Goal: Task Accomplishment & Management: Manage account settings

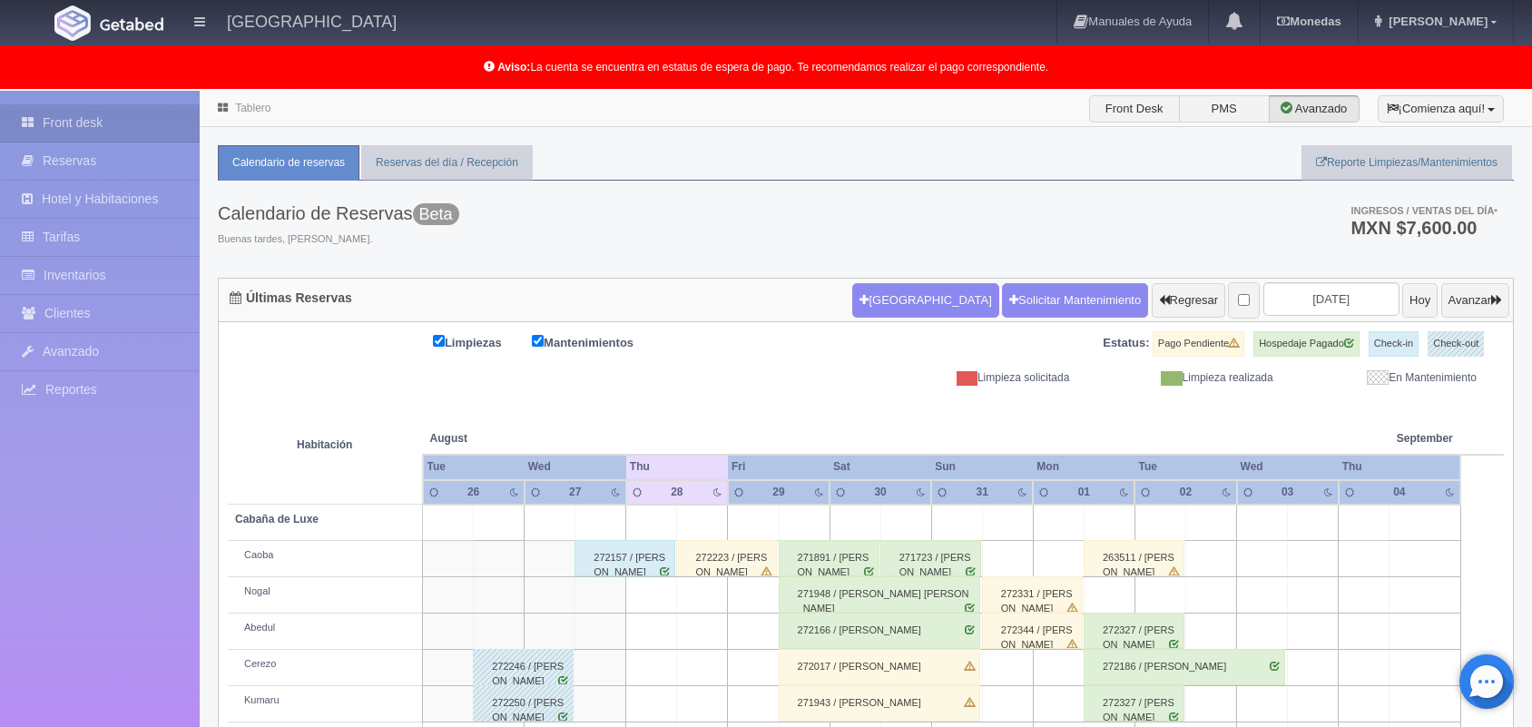
scroll to position [252, 0]
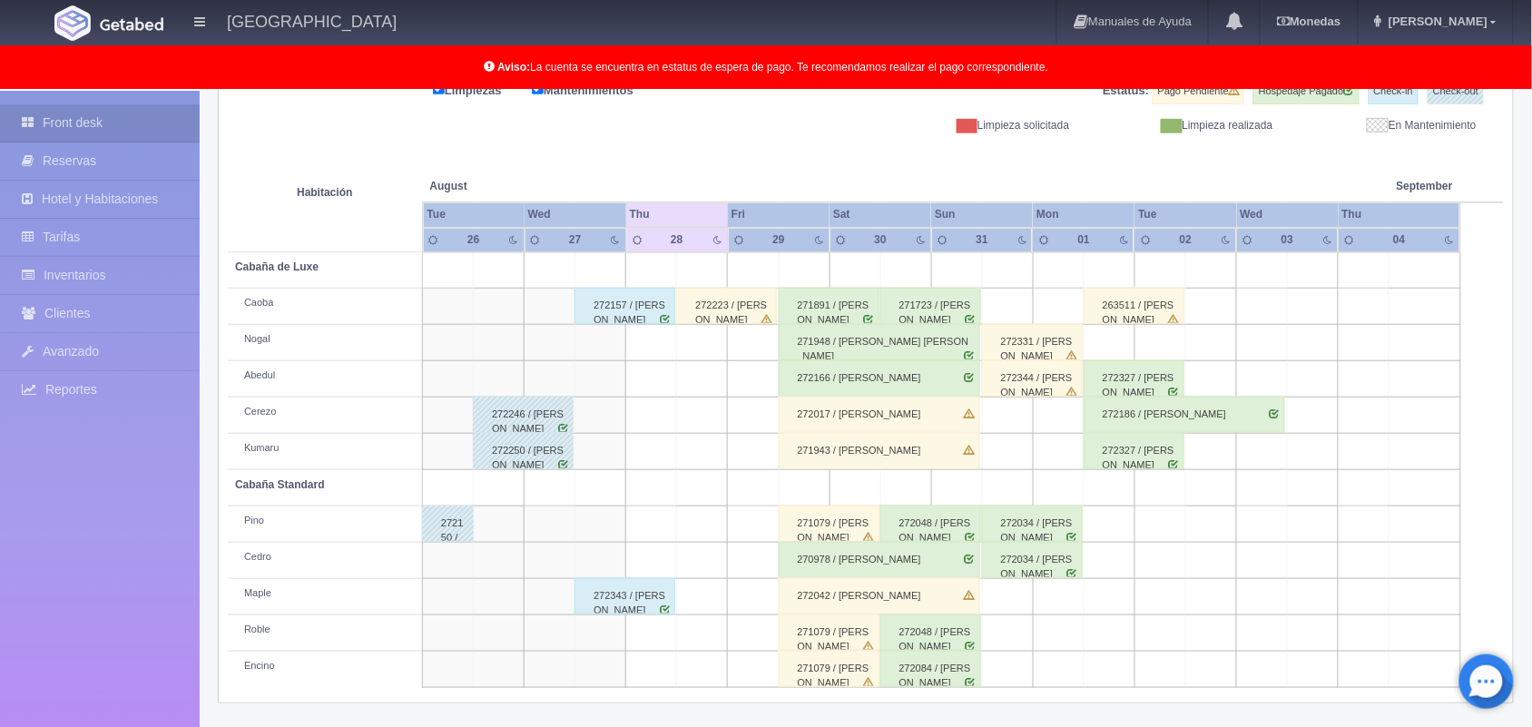
drag, startPoint x: 740, startPoint y: 447, endPoint x: 728, endPoint y: 402, distance: 47.1
click at [728, 402] on tbody "Cabaña de Luxe Caoba 272157 / Brayant Antonio Martínez Buendia 272223 / Ricardo…" at bounding box center [866, 470] width 1276 height 436
click at [671, 603] on div "272343 / [PERSON_NAME]" at bounding box center [624, 596] width 101 height 36
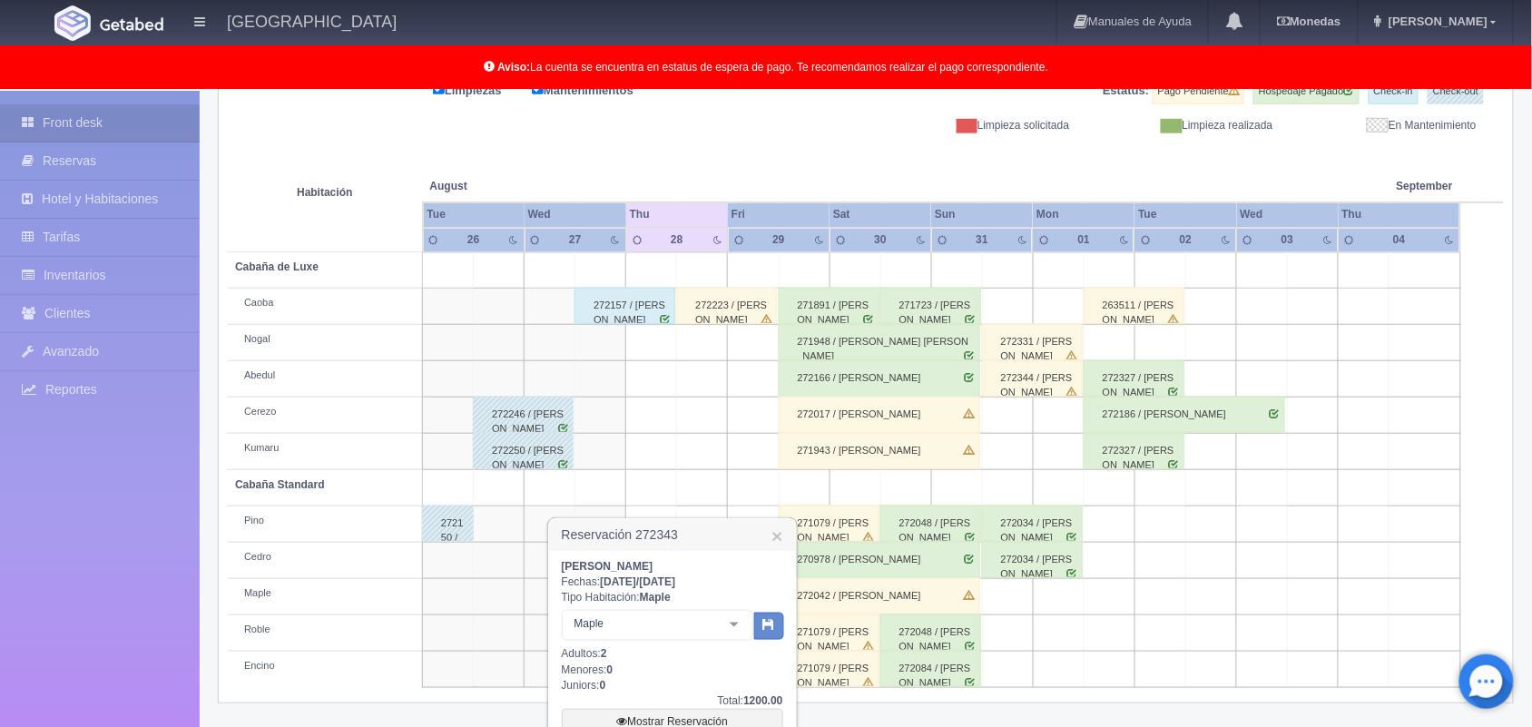
click at [632, 301] on div "272157 / [PERSON_NAME]" at bounding box center [624, 306] width 101 height 36
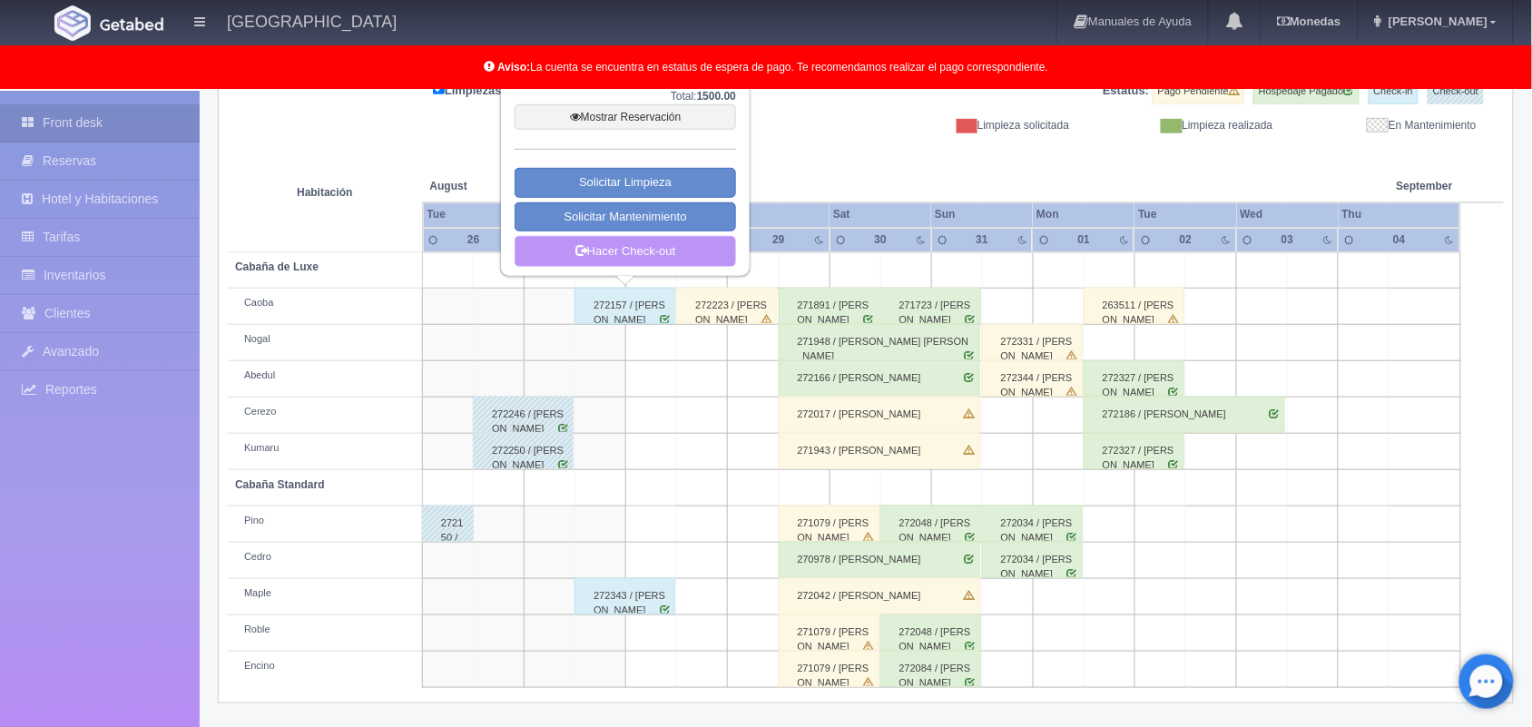
click at [633, 259] on link "Hacer Check-out" at bounding box center [624, 251] width 221 height 31
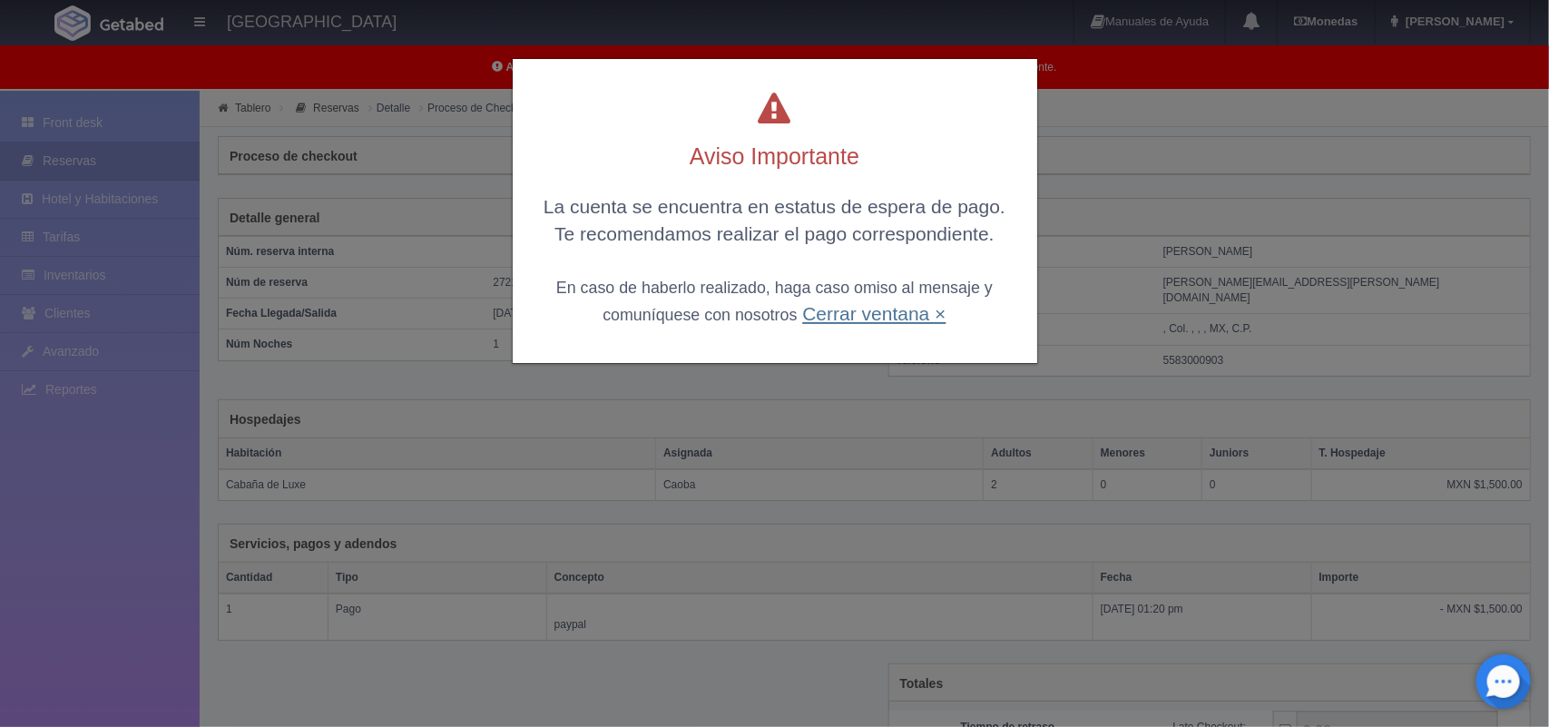
click at [850, 323] on link "Cerrar ventana ×" at bounding box center [873, 313] width 143 height 21
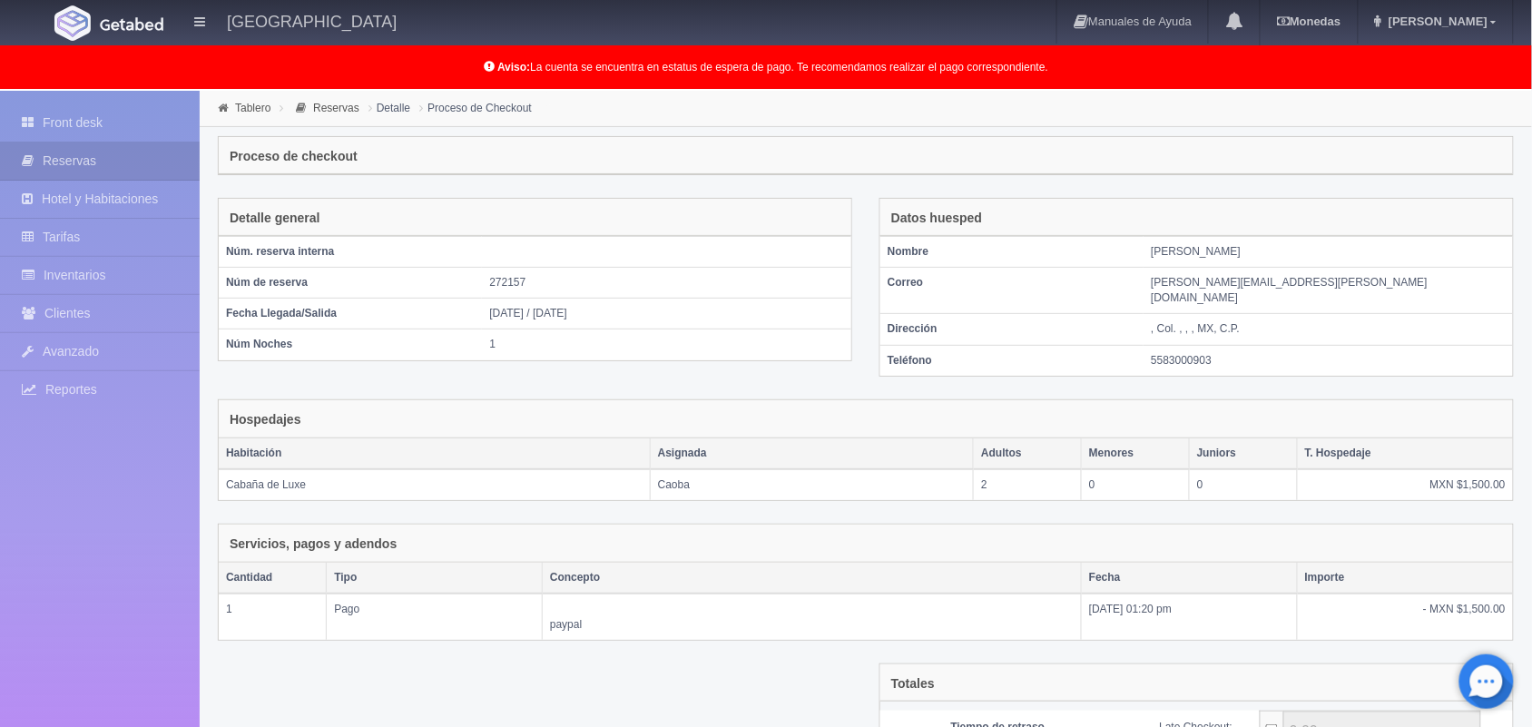
scroll to position [197, 0]
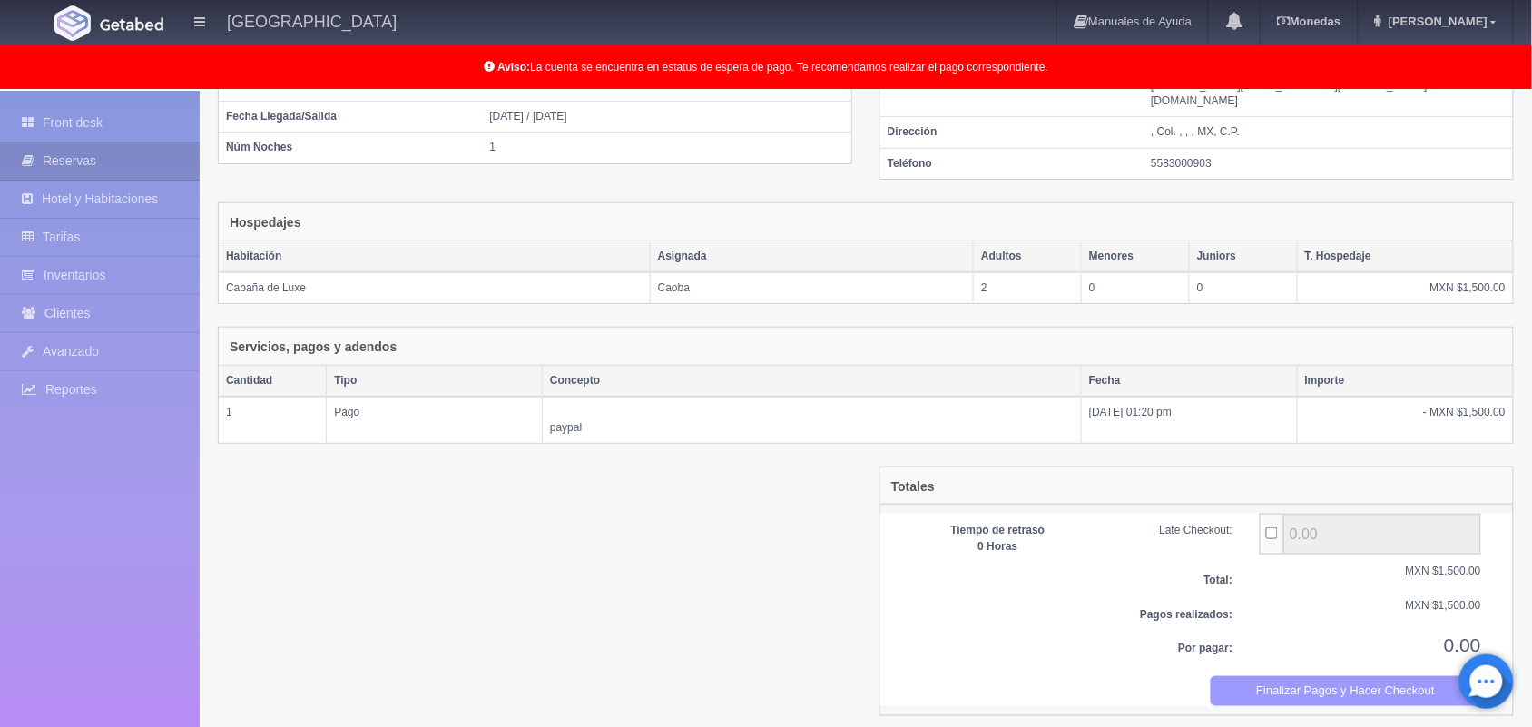
click at [1347, 676] on button "Finalizar Pagos y Hacer Checkout" at bounding box center [1345, 691] width 271 height 30
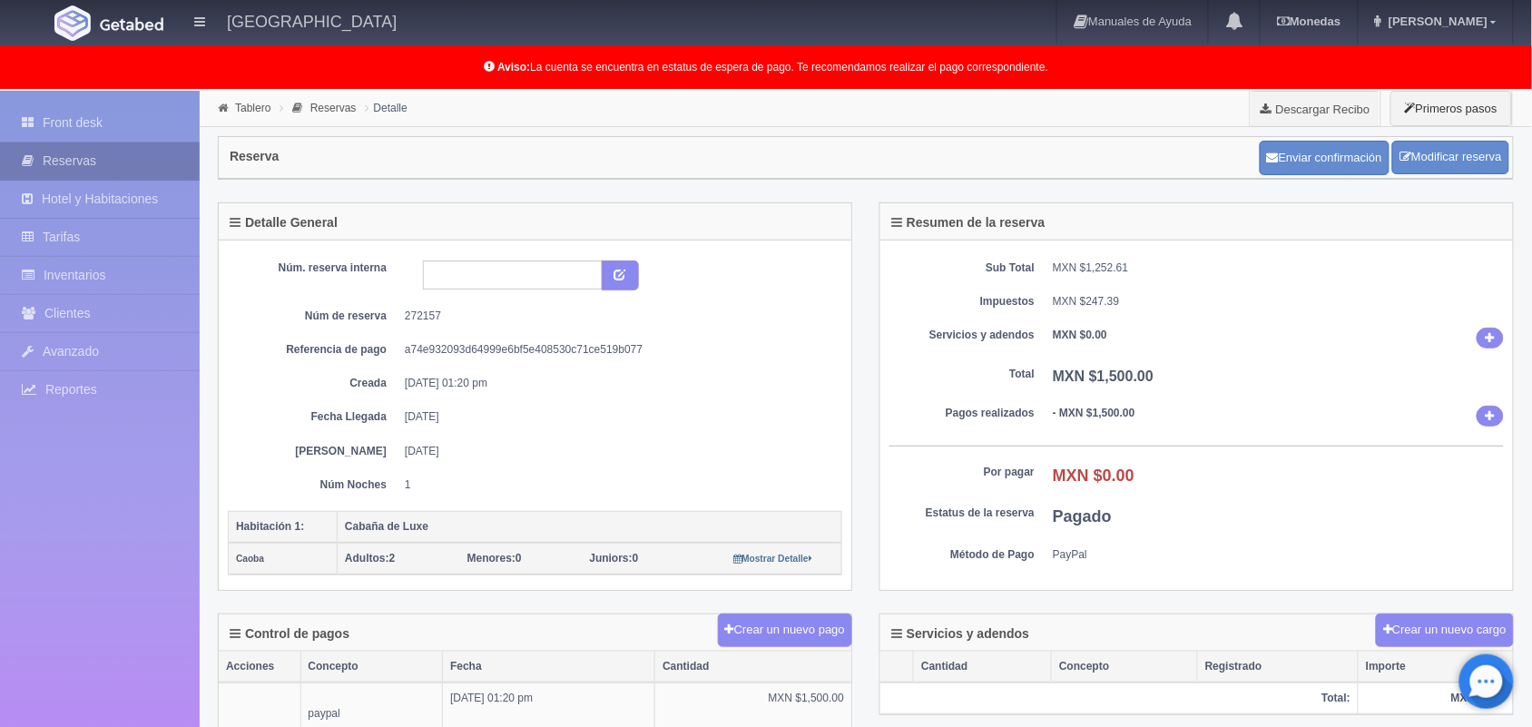
click at [104, 143] on link "Reservas" at bounding box center [100, 160] width 200 height 37
click at [109, 136] on link "Front desk" at bounding box center [100, 122] width 200 height 37
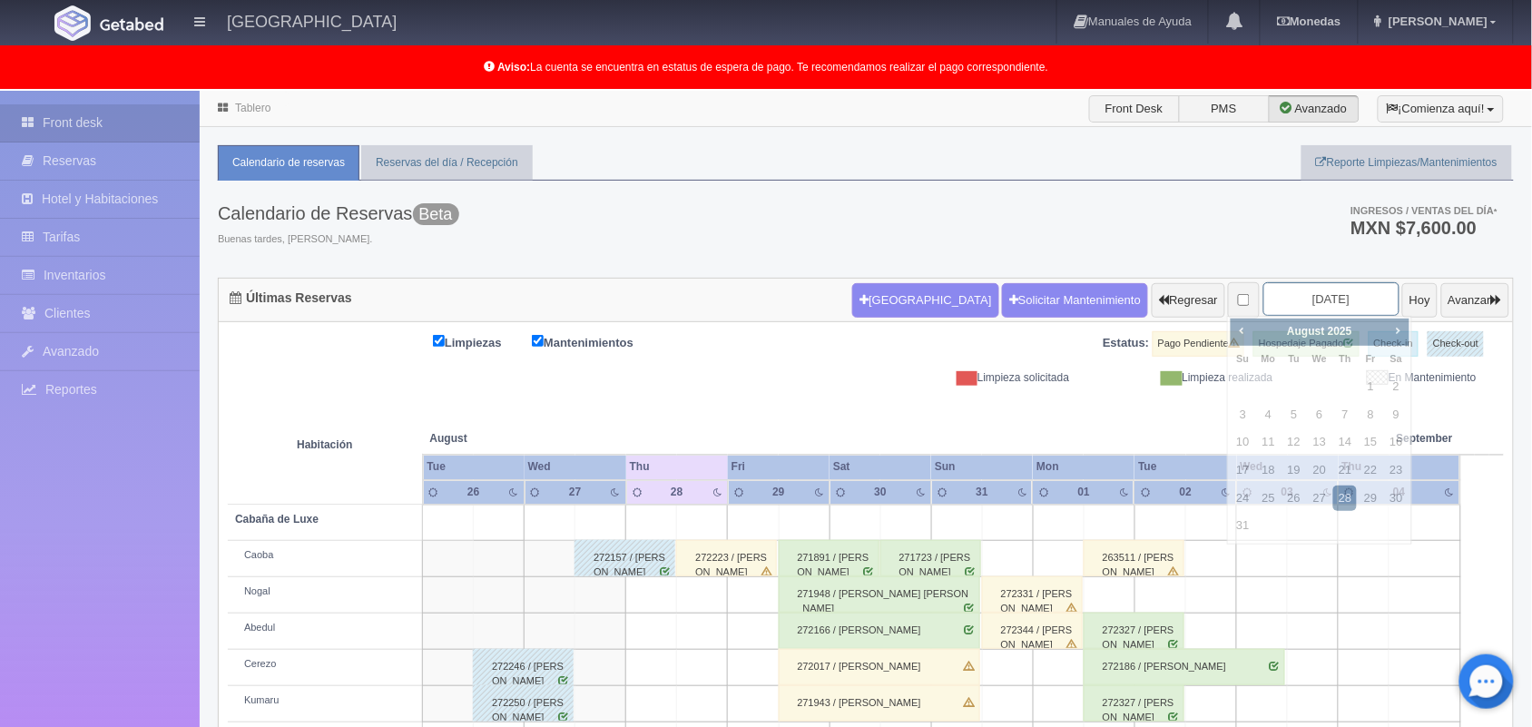
click at [1299, 313] on input "[DATE]" at bounding box center [1331, 299] width 136 height 34
click at [1394, 323] on span "Next" at bounding box center [1397, 330] width 15 height 15
click at [1239, 323] on span "Prev" at bounding box center [1241, 330] width 15 height 15
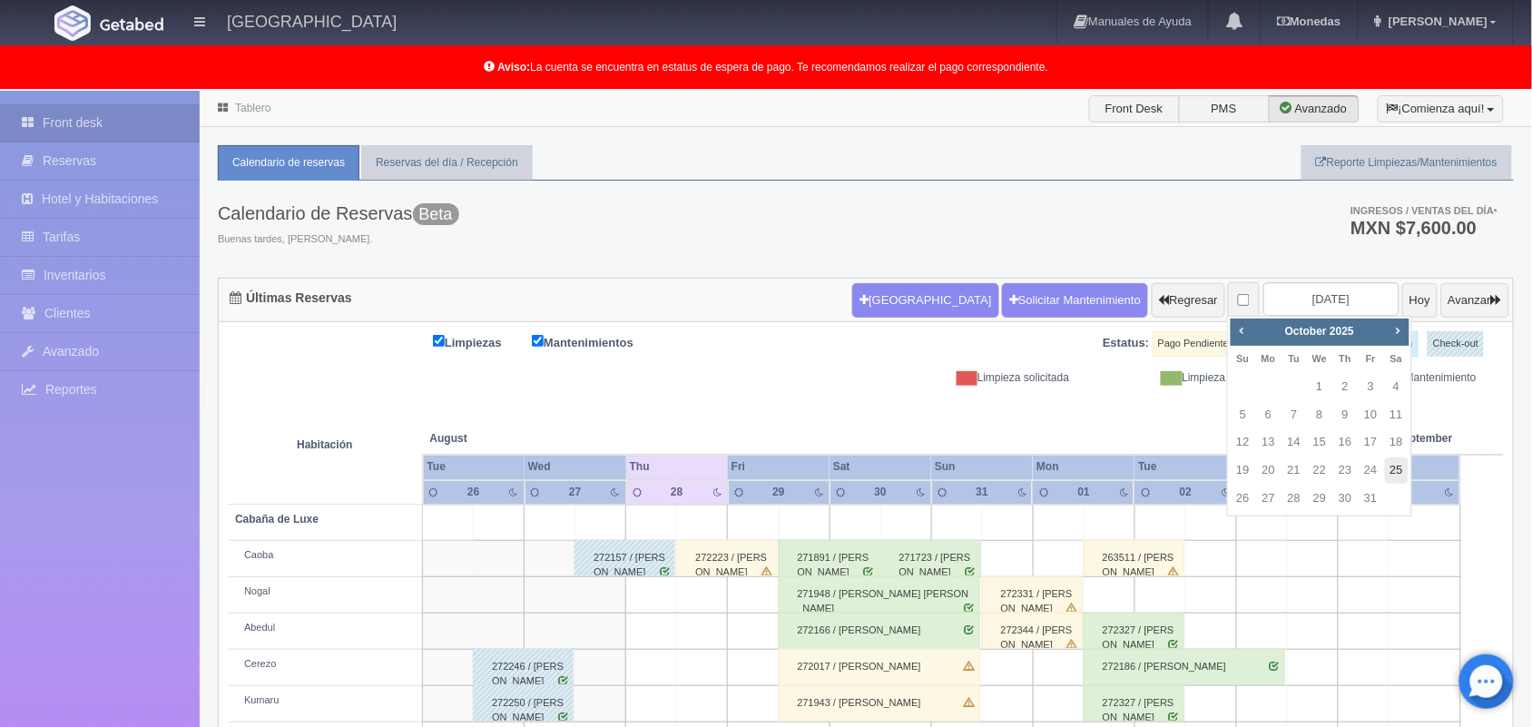
click at [1395, 469] on link "25" at bounding box center [1397, 470] width 24 height 26
type input "2025-10-25"
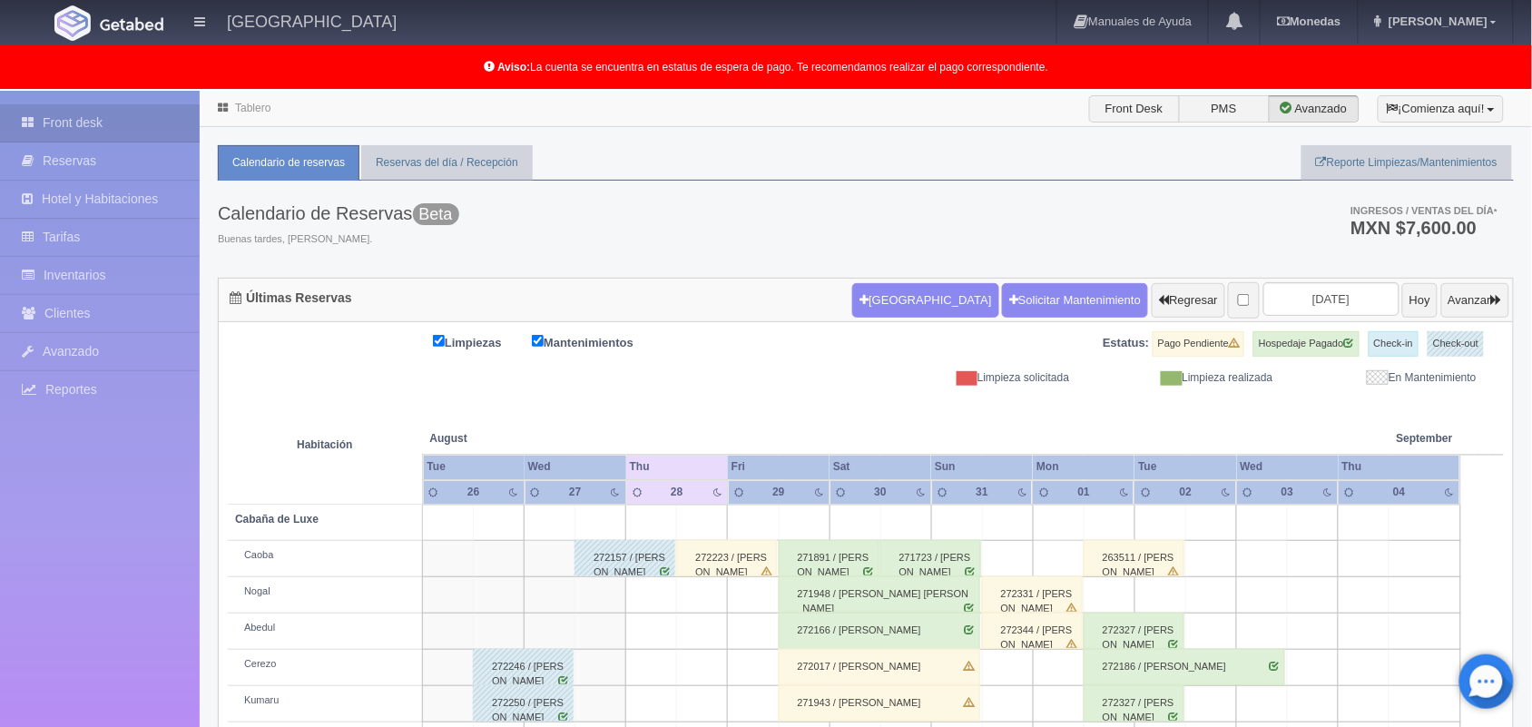
scroll to position [252, 0]
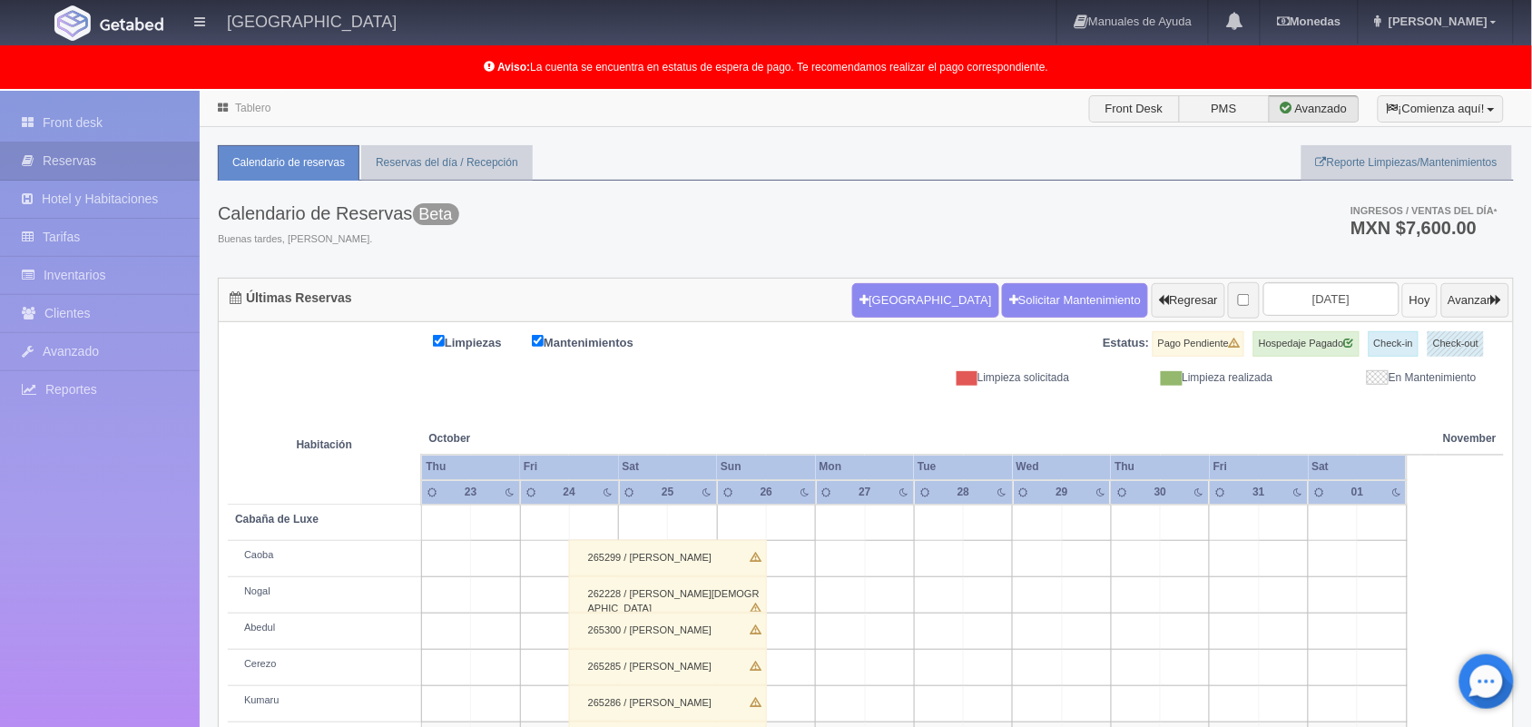
click at [1402, 316] on button "Hoy" at bounding box center [1419, 300] width 35 height 34
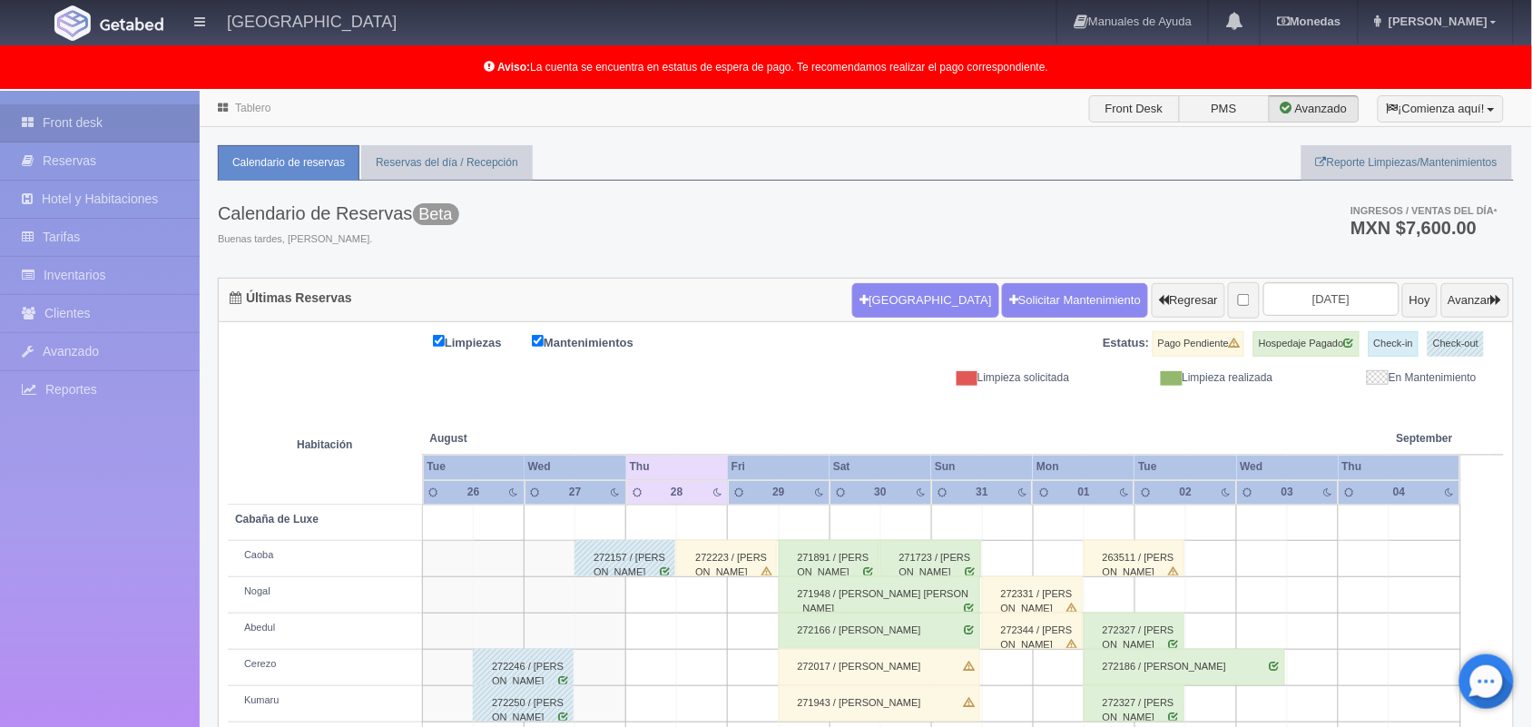
scroll to position [252, 0]
